Goal: Information Seeking & Learning: Learn about a topic

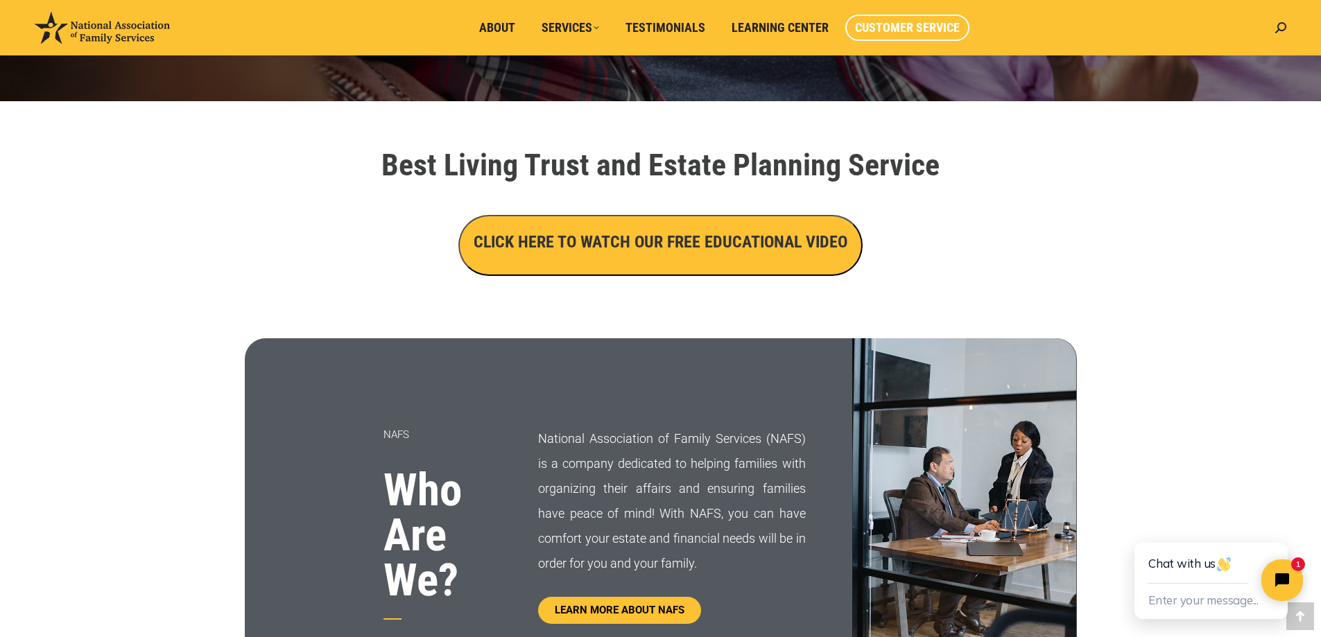
click at [903, 16] on link "Customer Service" at bounding box center [907, 28] width 124 height 26
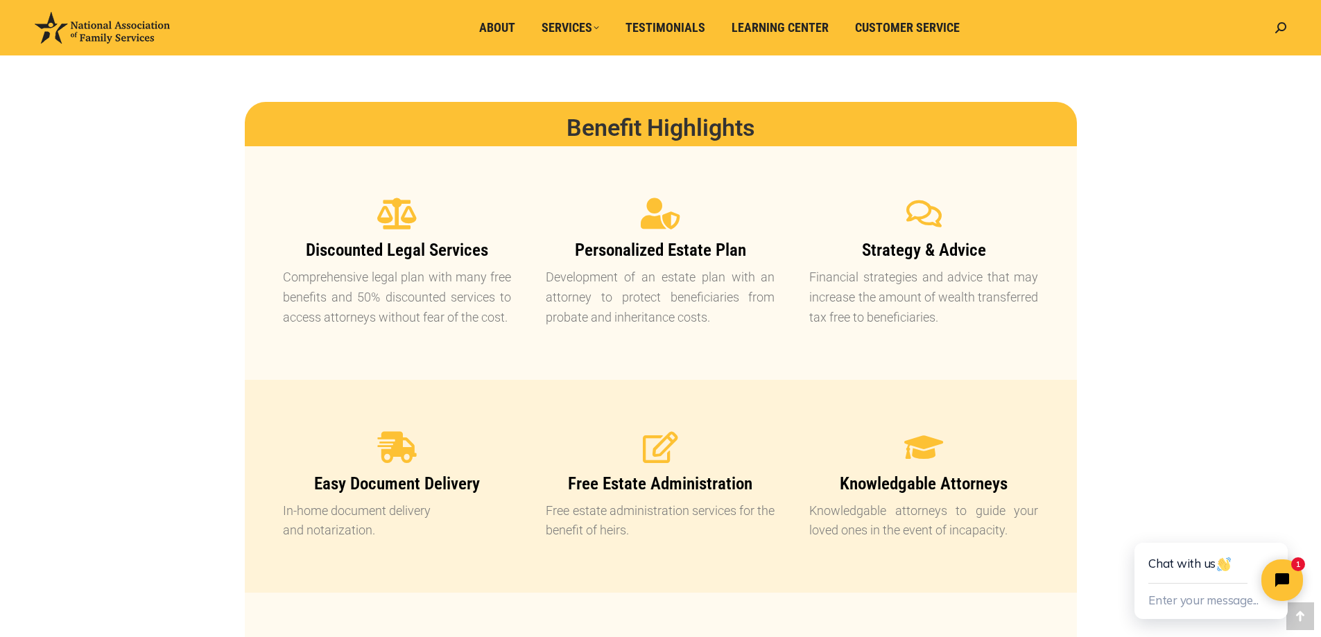
scroll to position [1179, 0]
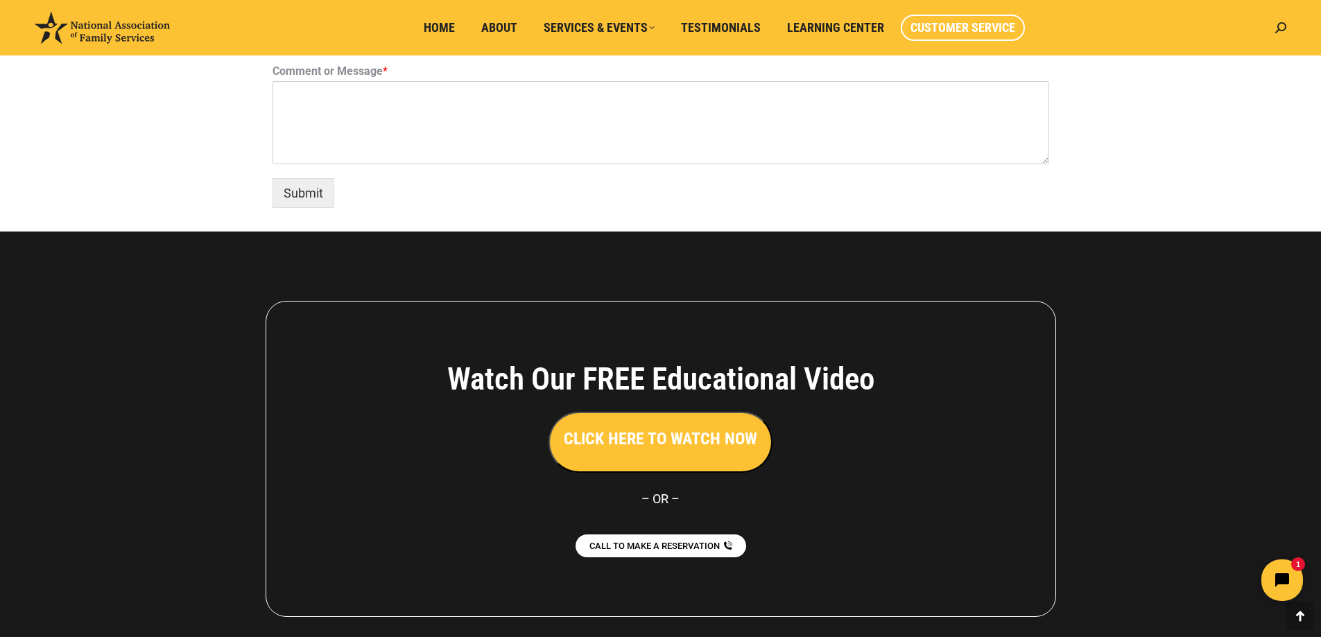
scroll to position [1168, 0]
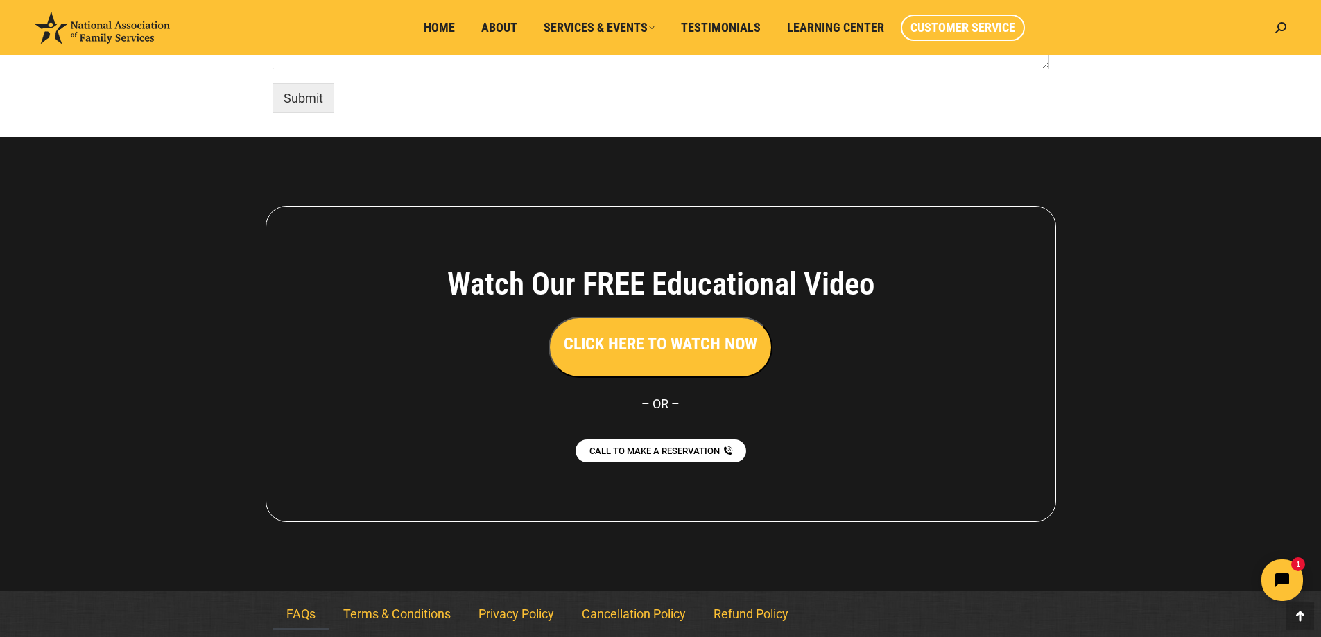
click at [295, 616] on link "FAQs" at bounding box center [300, 614] width 57 height 32
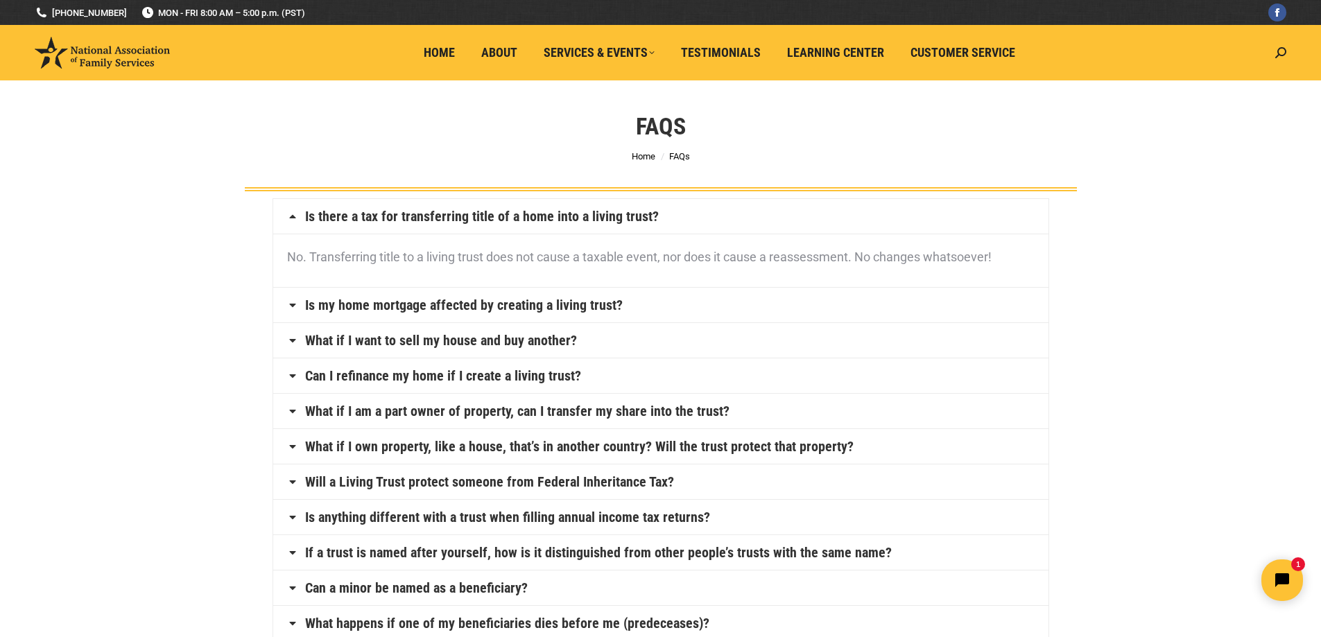
click at [297, 307] on icon at bounding box center [292, 304] width 11 height 11
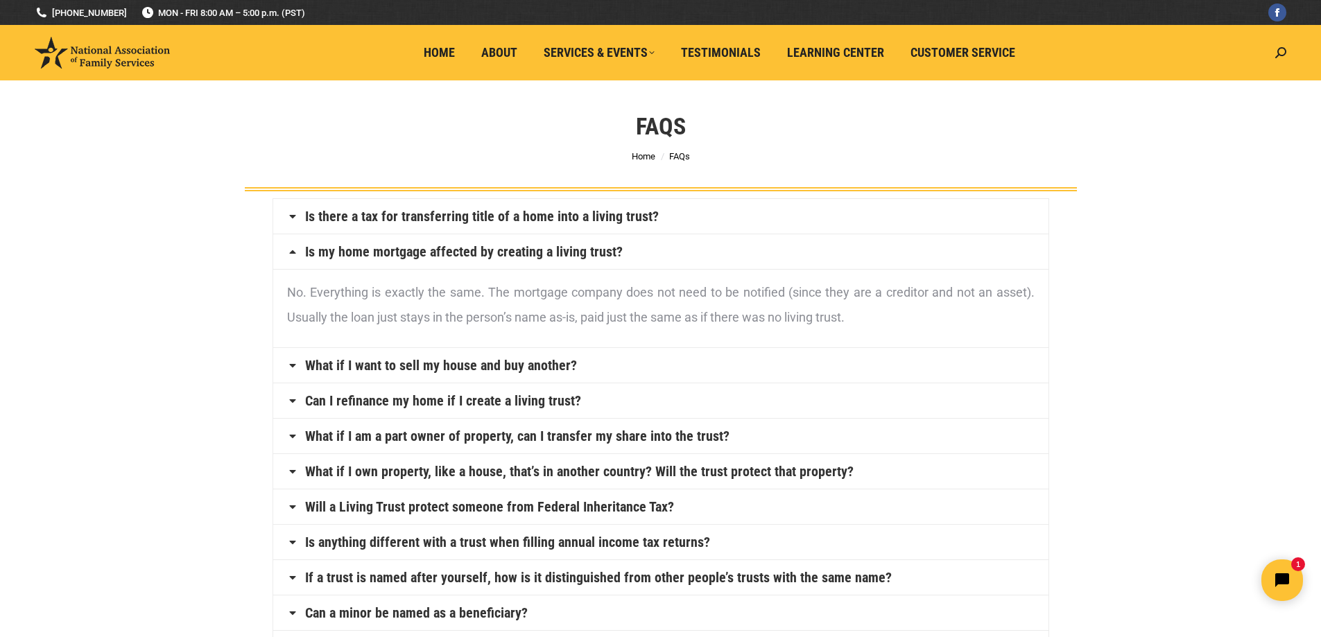
click at [295, 252] on icon at bounding box center [292, 251] width 11 height 11
